Goal: Task Accomplishment & Management: Use online tool/utility

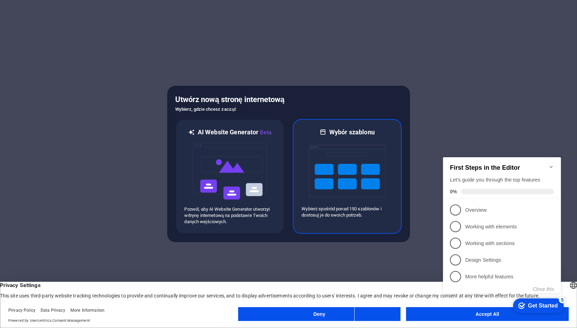
click at [348, 169] on img at bounding box center [347, 170] width 76 height 69
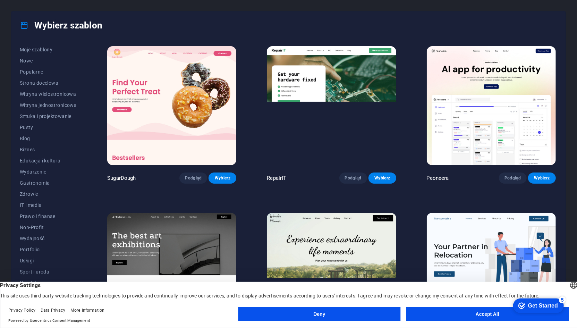
scroll to position [14, 0]
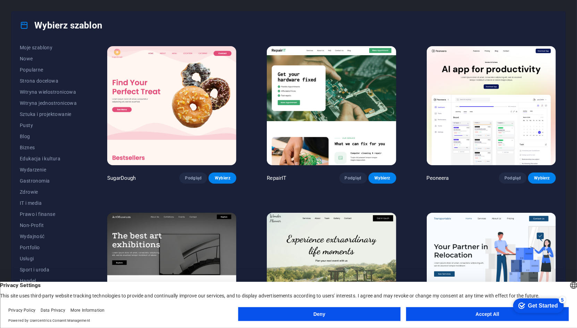
click at [449, 315] on button "Accept All" at bounding box center [487, 314] width 162 height 14
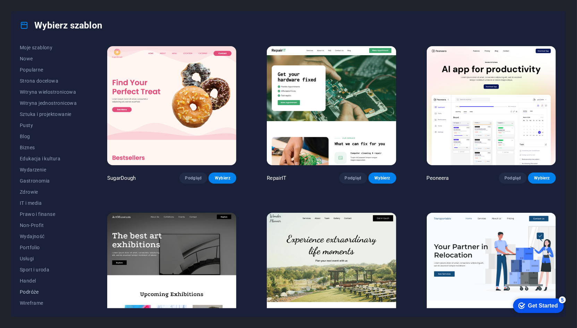
click at [36, 292] on span "Podróże" at bounding box center [48, 292] width 57 height 6
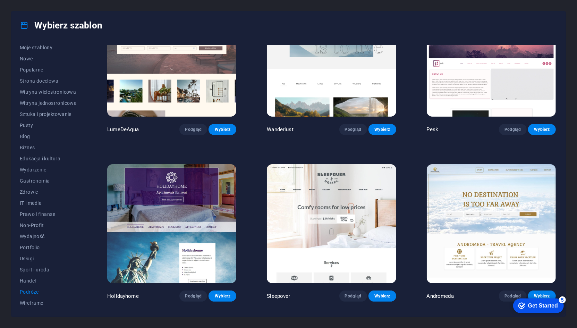
scroll to position [0, 0]
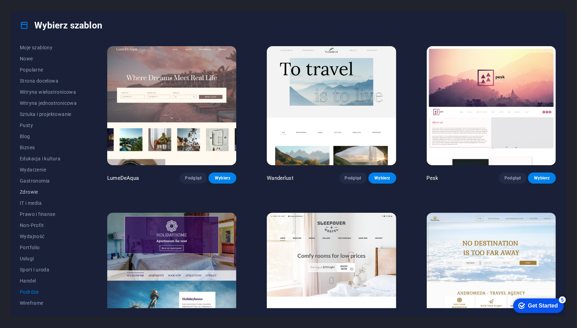
click at [23, 192] on span "Zdrowie" at bounding box center [48, 192] width 57 height 6
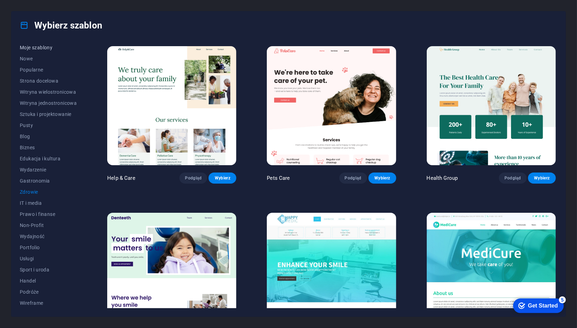
click at [30, 49] on span "Moje szablony" at bounding box center [48, 48] width 57 height 6
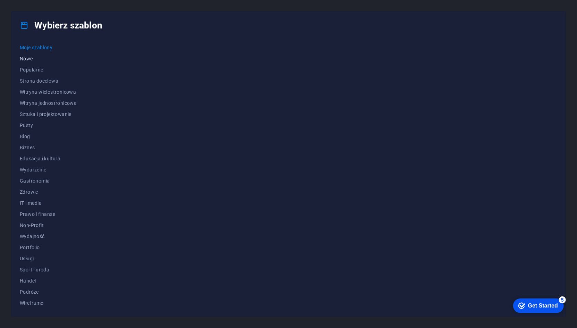
click at [30, 58] on span "Nowe" at bounding box center [48, 59] width 57 height 6
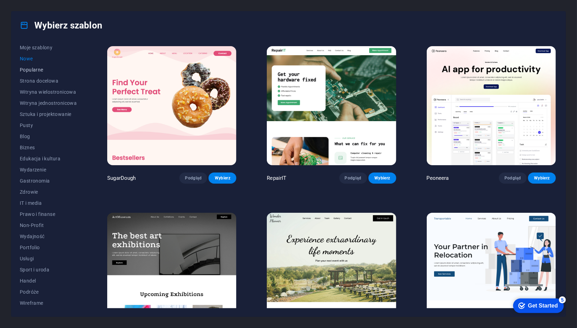
click at [32, 70] on span "Popularne" at bounding box center [48, 70] width 57 height 6
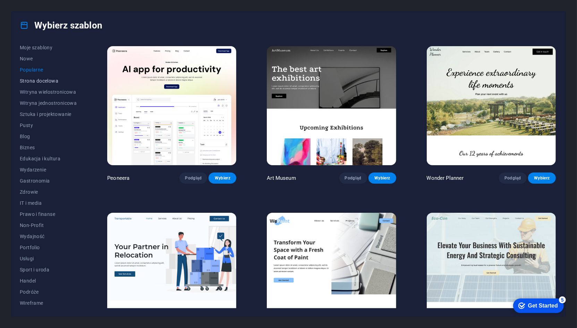
click at [52, 83] on button "Strona docelowa" at bounding box center [48, 80] width 57 height 11
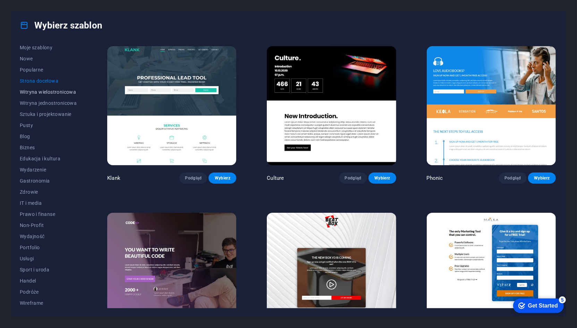
click at [52, 91] on span "Witryna wielostronicowa" at bounding box center [48, 92] width 57 height 6
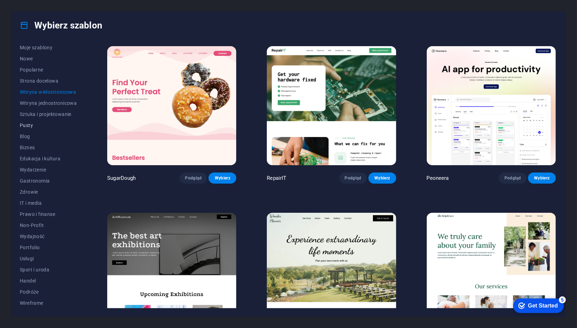
click at [25, 126] on span "Pusty" at bounding box center [48, 126] width 57 height 6
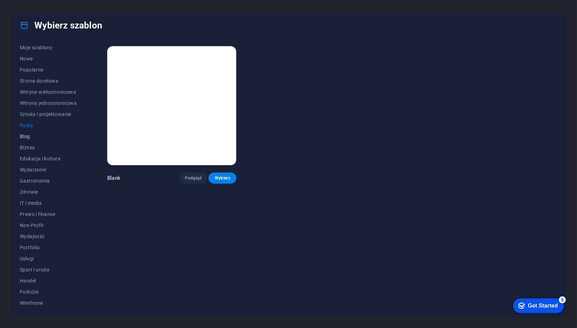
click at [25, 136] on span "Blog" at bounding box center [48, 137] width 57 height 6
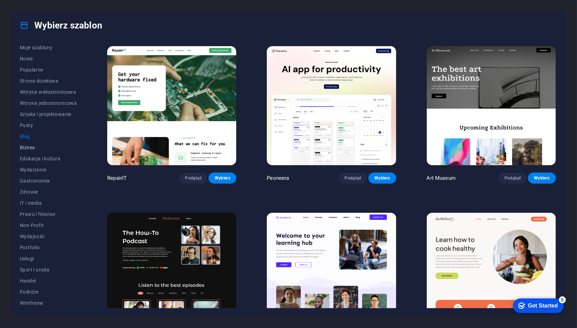
click at [28, 153] on button "Biznes" at bounding box center [48, 147] width 57 height 11
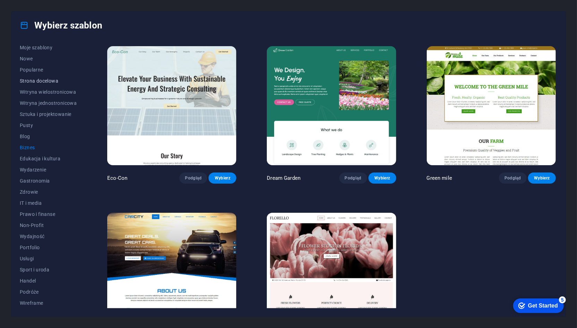
click at [30, 83] on span "Strona docelowa" at bounding box center [48, 81] width 57 height 6
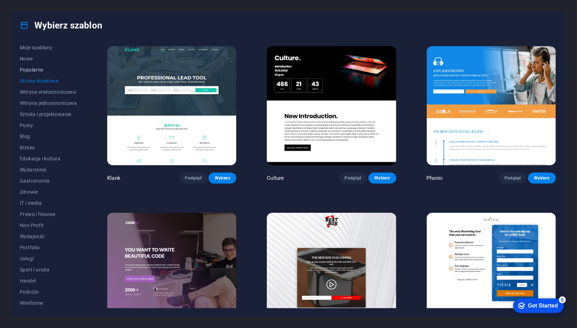
click at [31, 70] on span "Popularne" at bounding box center [48, 70] width 57 height 6
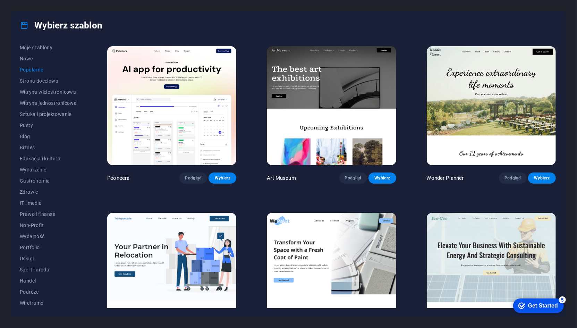
click at [512, 109] on img at bounding box center [491, 105] width 129 height 119
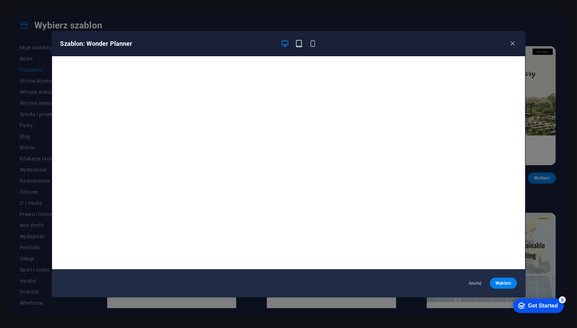
click at [298, 44] on icon "button" at bounding box center [299, 44] width 8 height 8
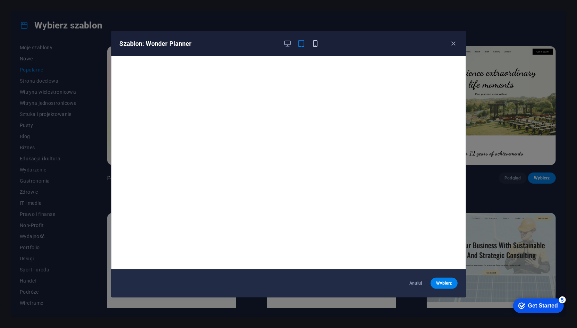
click at [315, 42] on icon "button" at bounding box center [315, 44] width 8 height 8
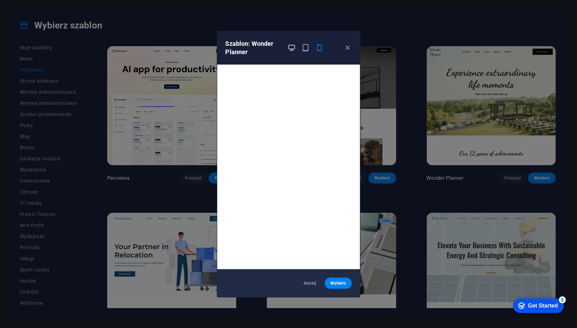
click at [294, 47] on icon "button" at bounding box center [292, 48] width 8 height 8
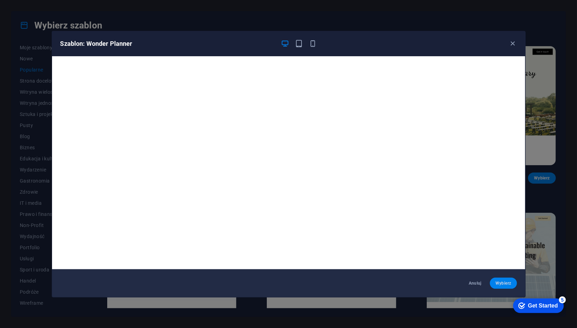
click at [507, 282] on span "Wybierz" at bounding box center [504, 283] width 16 height 6
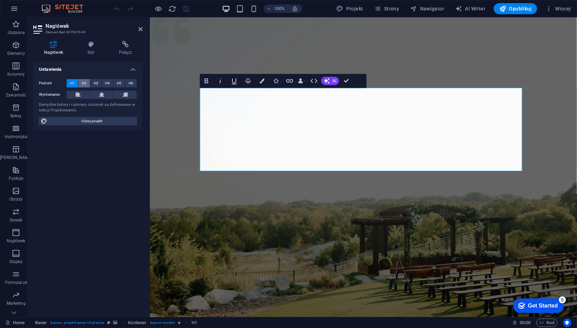
click at [84, 82] on span "H2" at bounding box center [84, 83] width 5 height 8
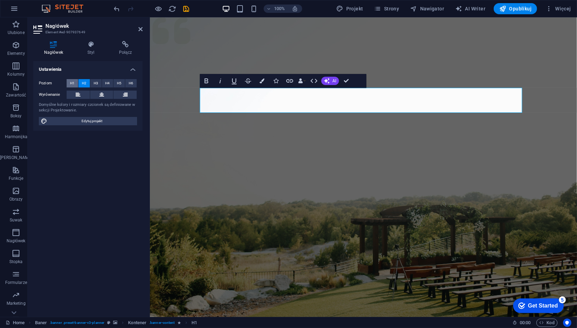
click at [77, 83] on button "H1" at bounding box center [72, 83] width 11 height 8
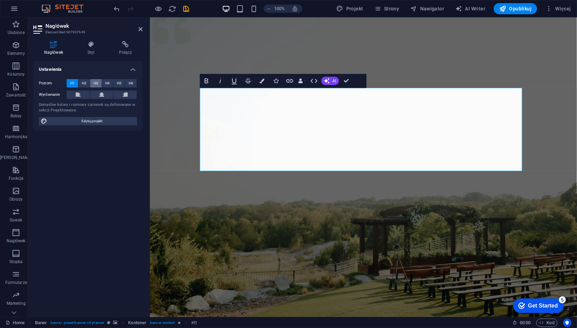
click at [95, 83] on span "H3" at bounding box center [96, 83] width 5 height 8
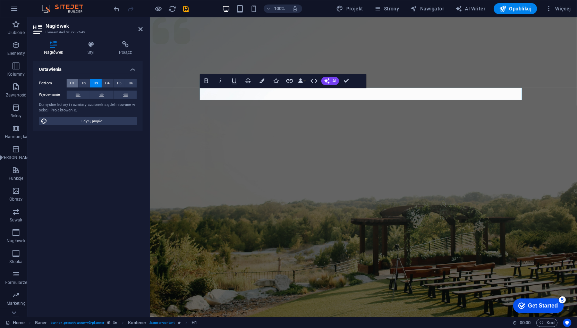
click at [74, 83] on span "H1" at bounding box center [72, 83] width 5 height 8
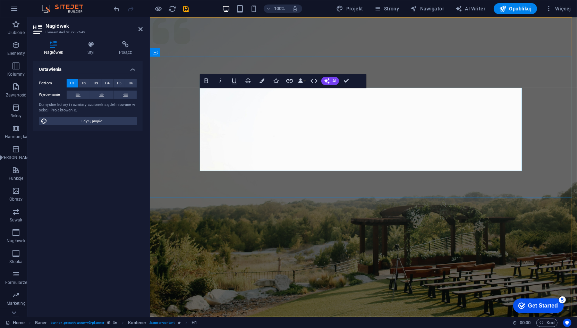
drag, startPoint x: 415, startPoint y: 186, endPoint x: 539, endPoint y: 186, distance: 123.2
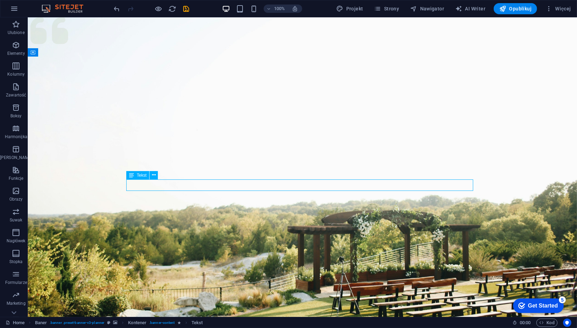
drag, startPoint x: 266, startPoint y: 183, endPoint x: 249, endPoint y: 183, distance: 17.4
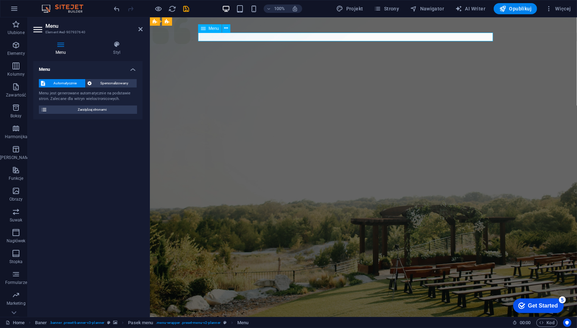
click at [203, 31] on icon at bounding box center [203, 28] width 5 height 8
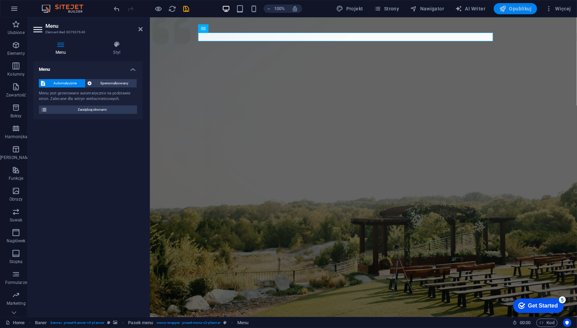
click at [0, 0] on button "Opublikuj" at bounding box center [0, 0] width 0 height 0
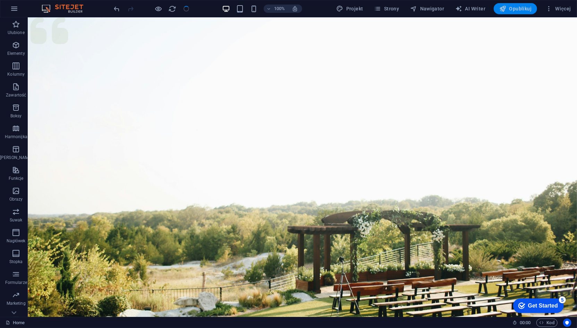
click at [0, 0] on button "Opublikuj" at bounding box center [0, 0] width 0 height 0
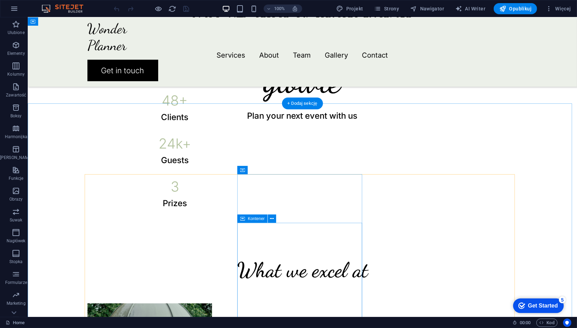
scroll to position [208, 0]
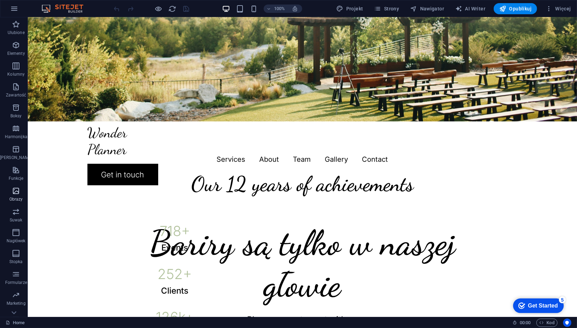
click at [12, 190] on icon "button" at bounding box center [16, 191] width 8 height 8
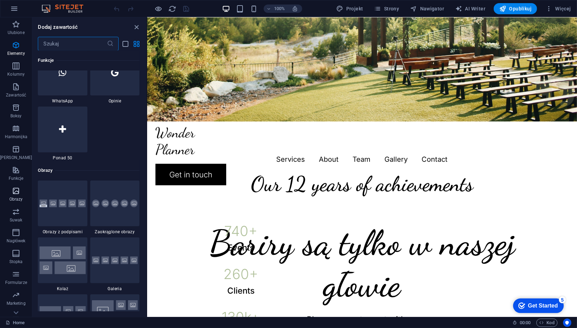
scroll to position [3520, 0]
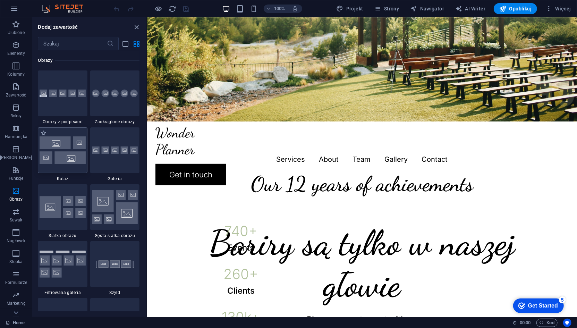
click at [71, 159] on img at bounding box center [63, 150] width 46 height 28
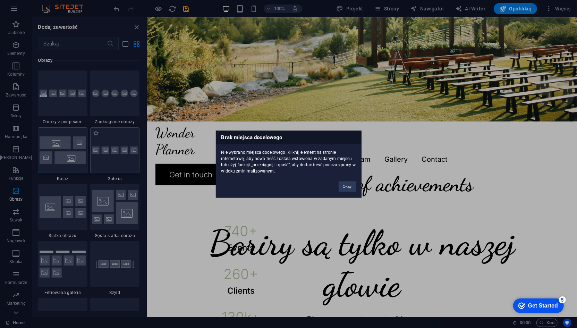
drag, startPoint x: 71, startPoint y: 159, endPoint x: 104, endPoint y: 156, distance: 33.4
click at [104, 156] on div "Brak miejsca docelowego Nie wybrano miejsca docelowego. Kliknij element na stro…" at bounding box center [288, 164] width 577 height 328
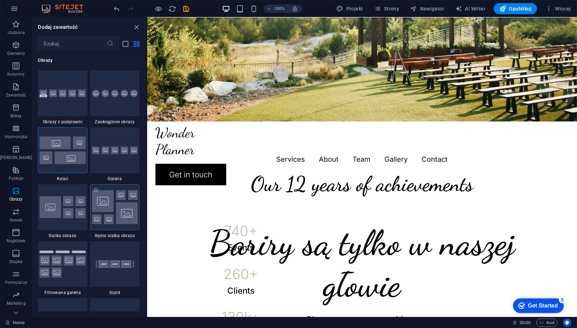
click at [97, 214] on img at bounding box center [115, 207] width 46 height 34
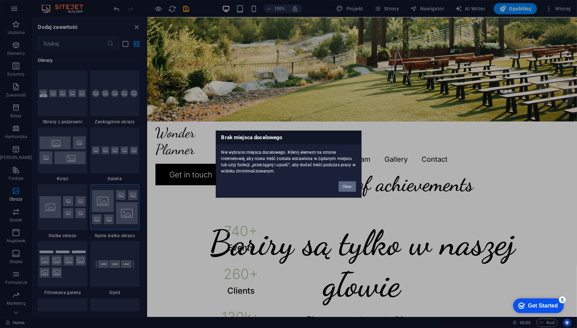
click at [353, 187] on button "Okay" at bounding box center [347, 186] width 17 height 10
